Goal: Navigation & Orientation: Find specific page/section

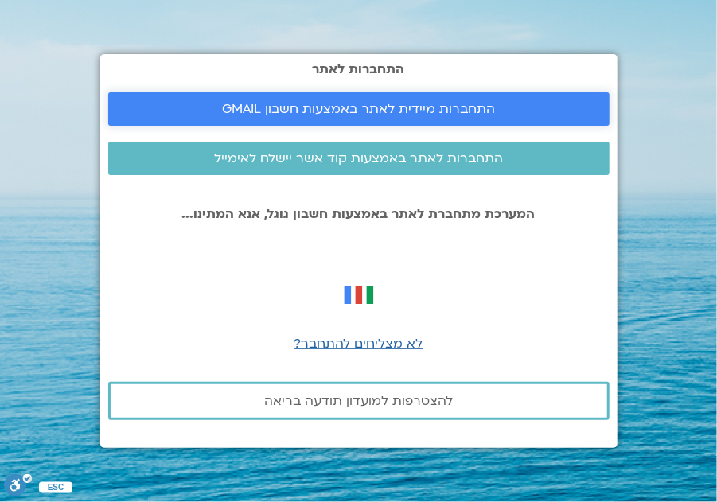
click at [458, 116] on span "התחברות מיידית לאתר באמצעות חשבון GMAIL" at bounding box center [358, 109] width 273 height 14
click at [186, 2] on div "התחברות לאתר התחברות מיידית לאתר באמצעות חשבון GMAIL התחברות לאתר באמצעות קוד א…" at bounding box center [359, 251] width 518 height 502
click at [629, 130] on section "התחברות לאתר התחברות מיידית לאתר באמצעות חשבון GMAIL התחברות לאתר באמצעות קוד א…" at bounding box center [358, 251] width 717 height 502
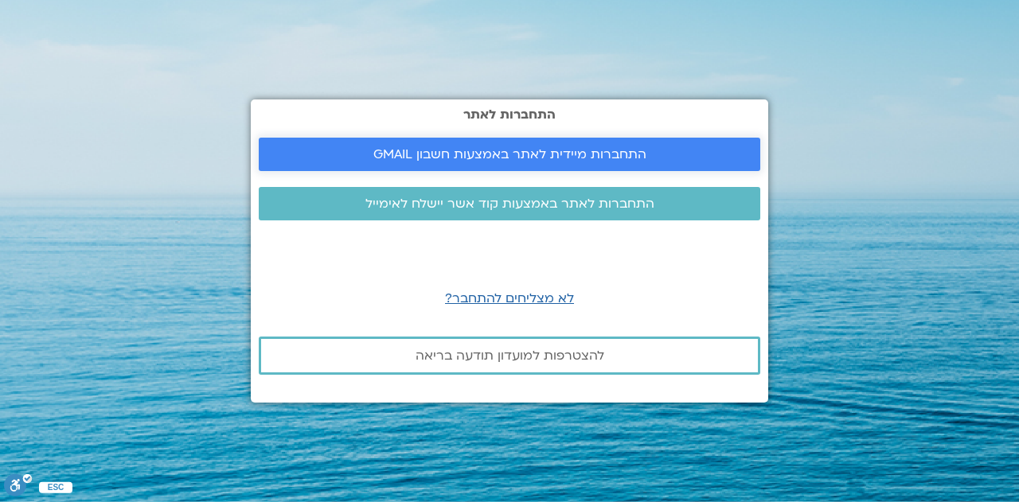
click at [600, 149] on span "התחברות מיידית לאתר באמצעות חשבון GMAIL" at bounding box center [509, 154] width 273 height 14
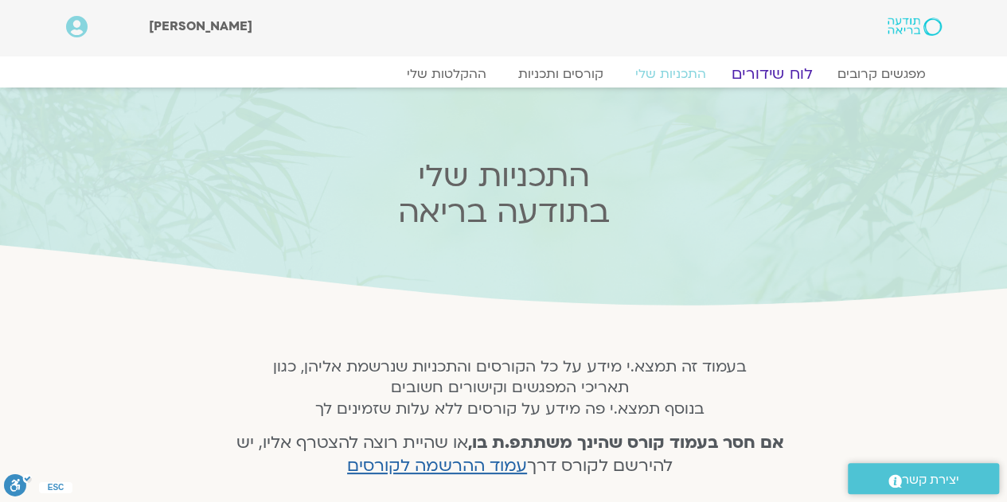
click at [778, 72] on link "לוח שידורים" at bounding box center [771, 74] width 119 height 19
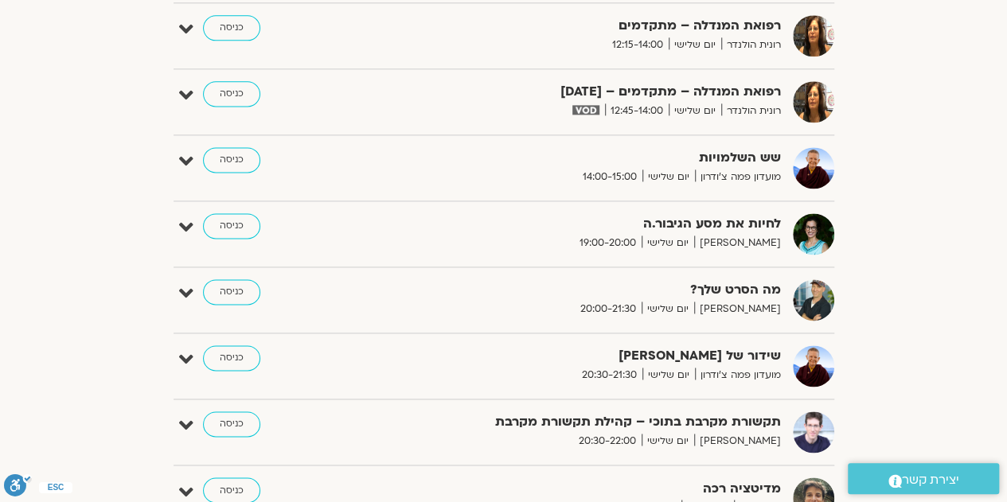
scroll to position [1252, 0]
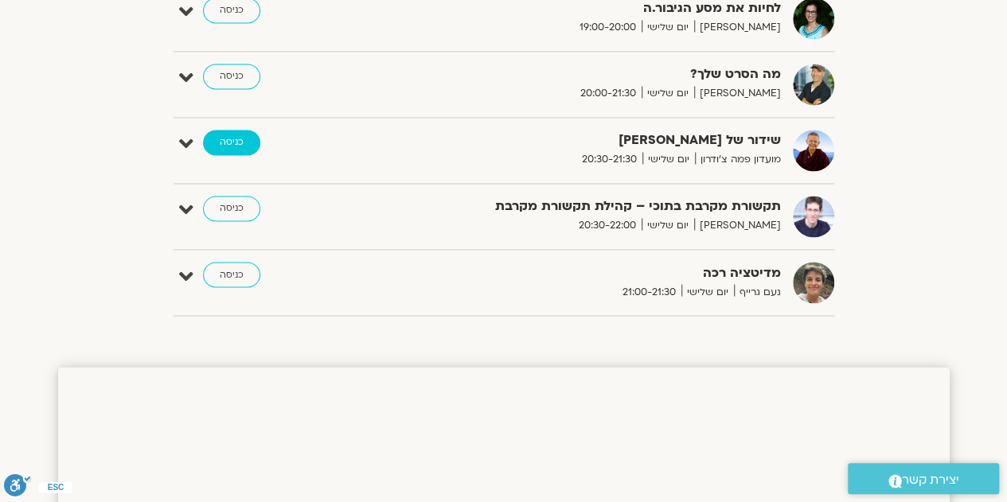
click at [232, 133] on link "כניסה" at bounding box center [231, 142] width 57 height 25
